Goal: Check status: Check status

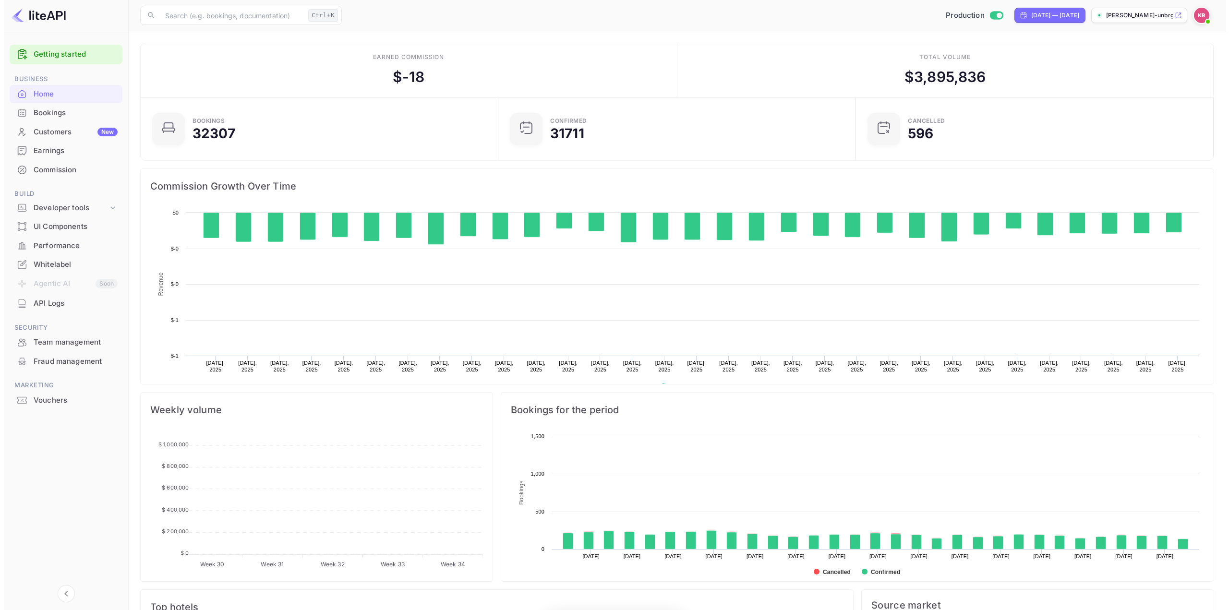
scroll to position [149, 345]
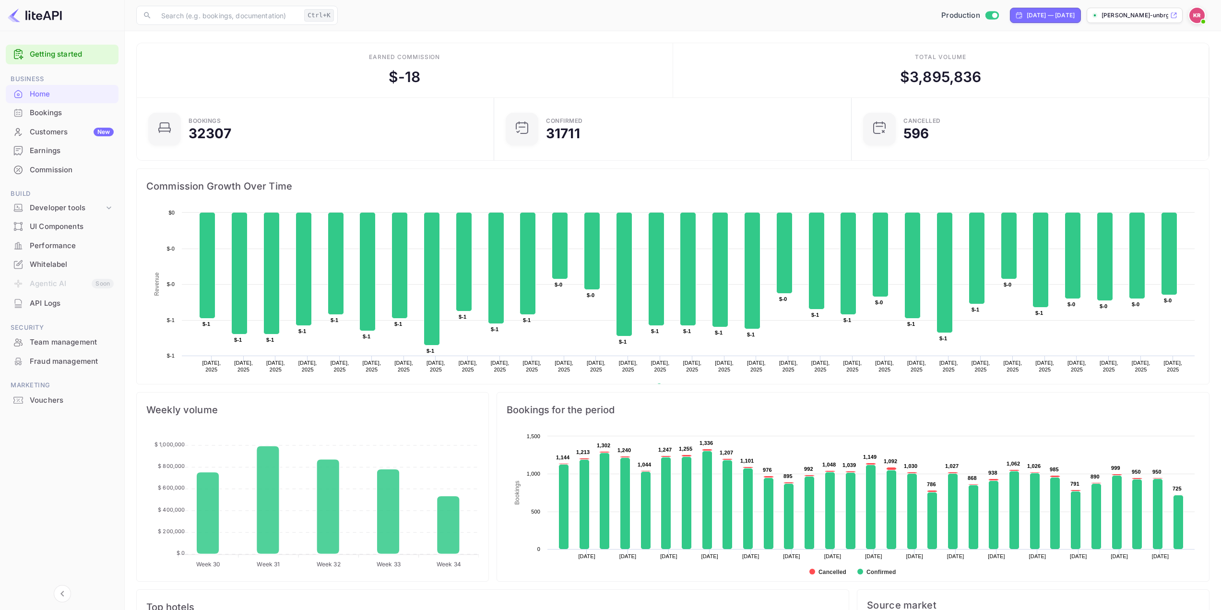
click at [44, 111] on div "Bookings" at bounding box center [72, 113] width 84 height 11
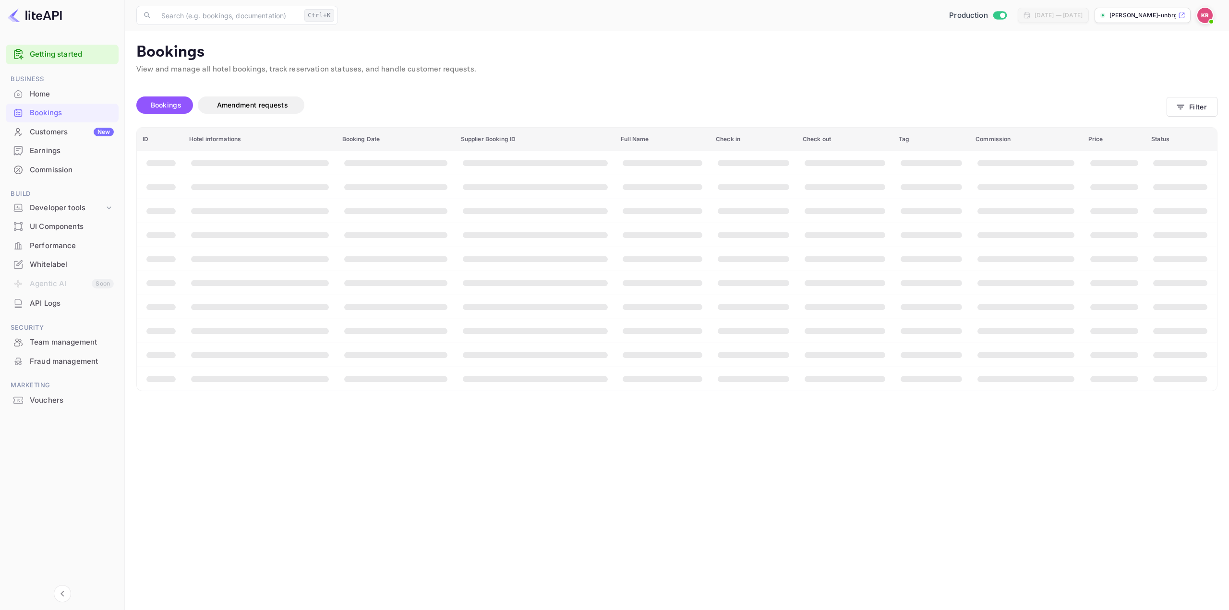
click at [1192, 95] on div "Bookings Amendment requests Filter" at bounding box center [676, 107] width 1081 height 40
click at [1192, 106] on button "Filter" at bounding box center [1191, 107] width 51 height 20
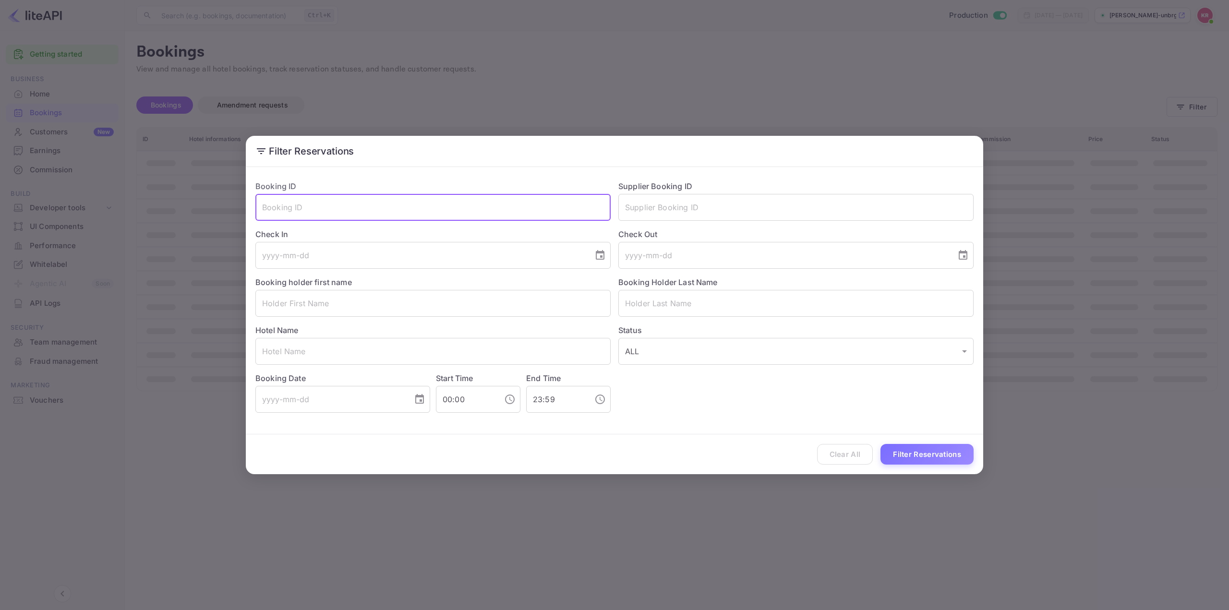
click at [308, 208] on input "text" at bounding box center [432, 207] width 355 height 27
paste input "pHzbVT2fL"
click at [263, 208] on input "pHzbVT2fL" at bounding box center [432, 207] width 355 height 27
click at [347, 207] on input "pHzbVT2fL" at bounding box center [432, 207] width 355 height 27
type input "pHzbVT2fL"
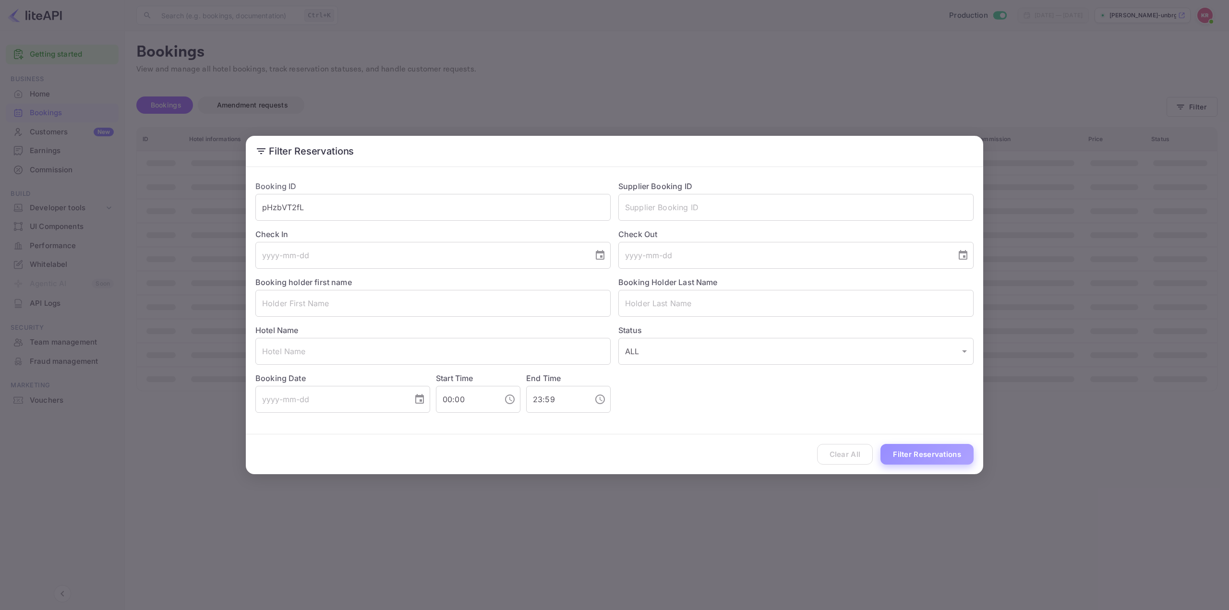
click at [942, 452] on button "Filter Reservations" at bounding box center [926, 454] width 93 height 21
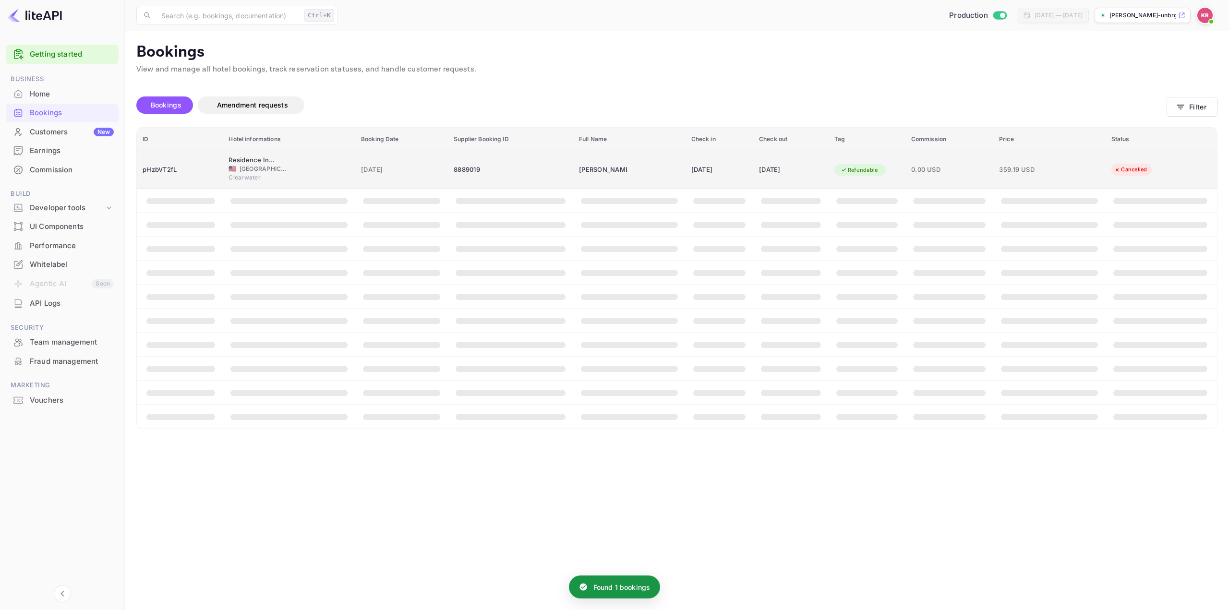
click at [692, 165] on div "[DATE]" at bounding box center [719, 169] width 56 height 15
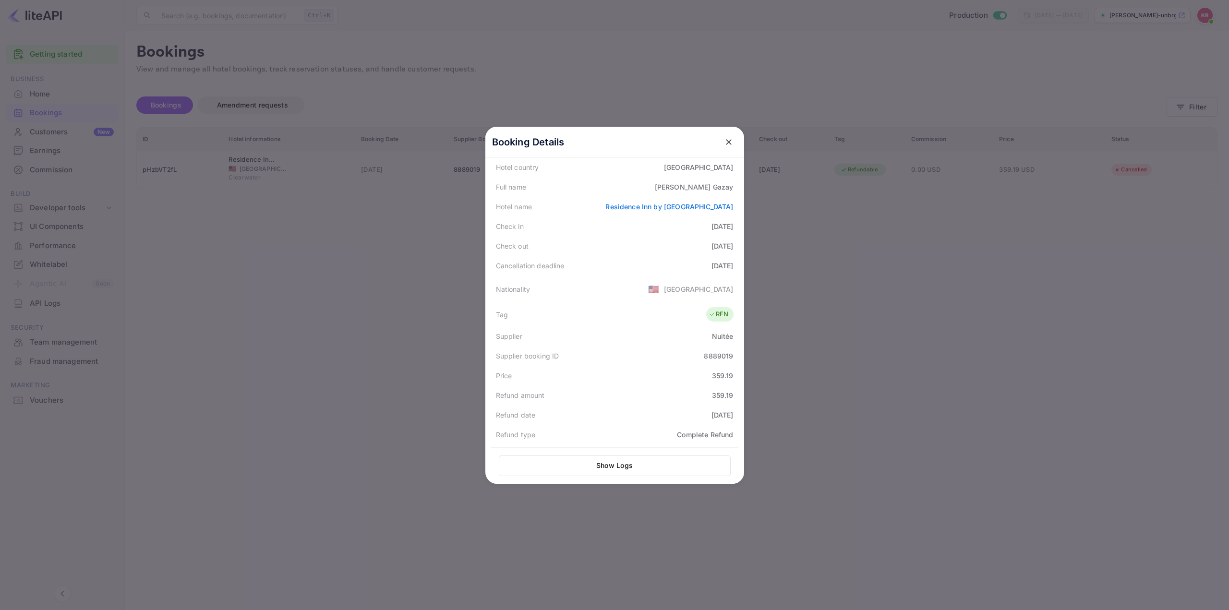
scroll to position [115, 0]
drag, startPoint x: 725, startPoint y: 144, endPoint x: 592, endPoint y: 122, distance: 134.3
click at [724, 145] on icon "close" at bounding box center [729, 142] width 10 height 10
